Goal: Information Seeking & Learning: Find specific fact

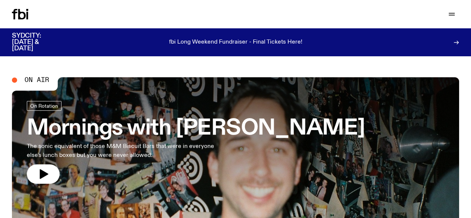
click at [0, 0] on icon "button" at bounding box center [0, 0] width 0 height 0
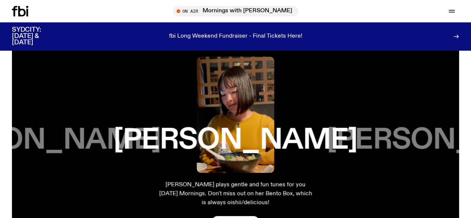
scroll to position [1153, 0]
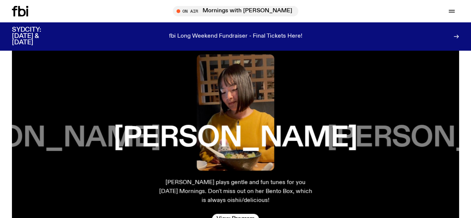
click at [0, 0] on span "Support Us" at bounding box center [0, 0] width 0 height 0
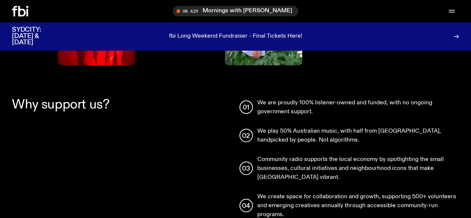
scroll to position [121, 0]
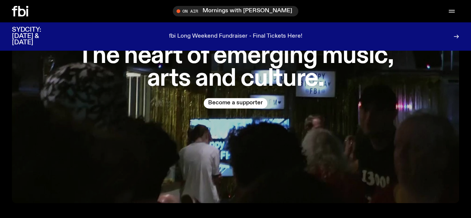
click at [0, 0] on icon "button" at bounding box center [0, 0] width 0 height 0
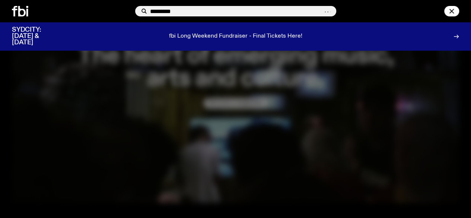
type input "*********"
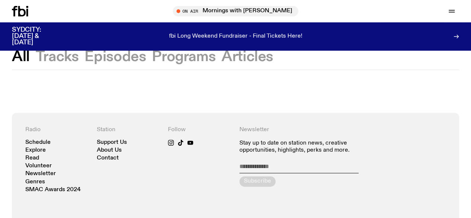
scroll to position [2, 0]
